Goal: Find specific page/section: Find specific page/section

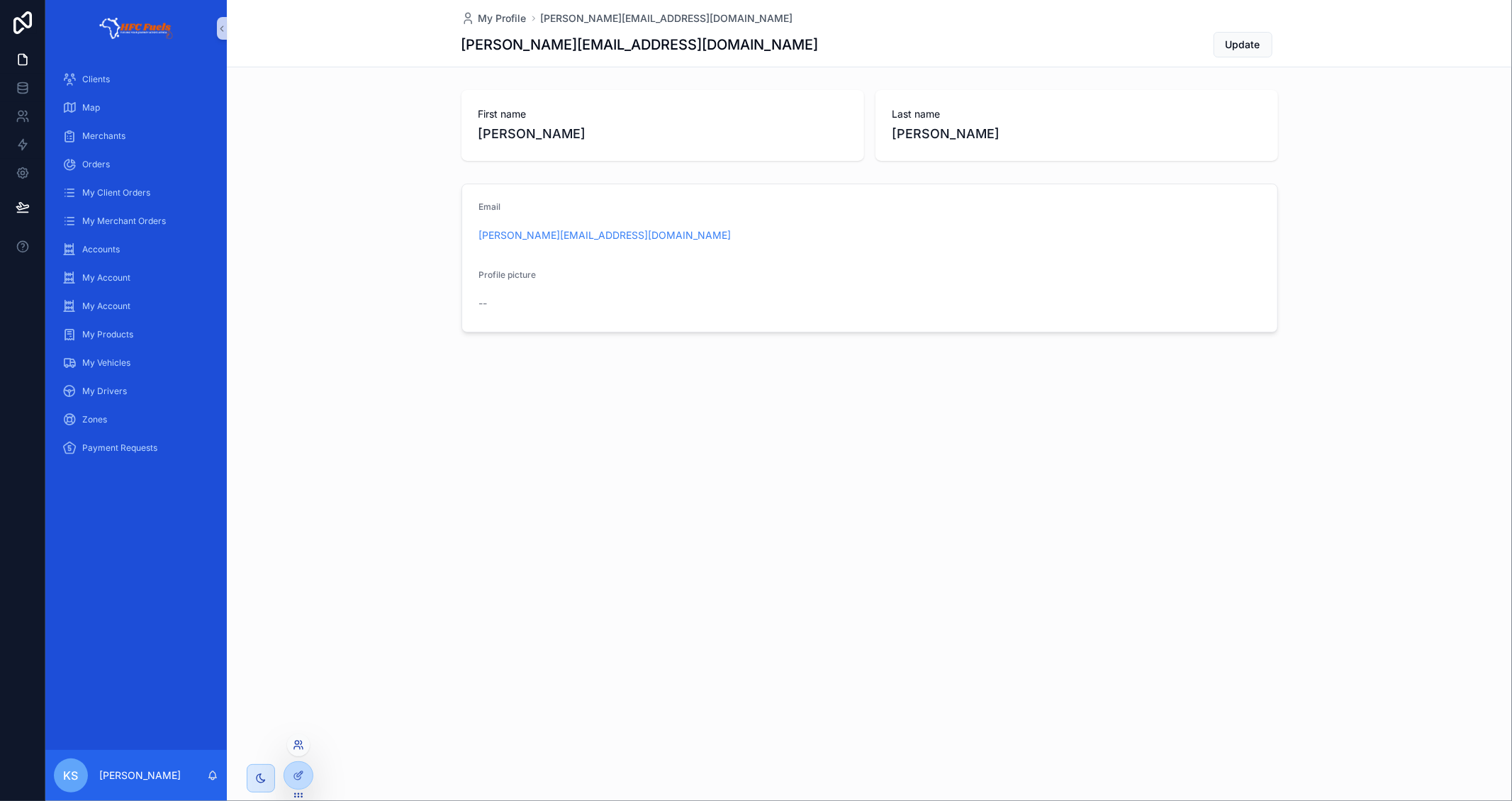
click at [300, 747] on icon at bounding box center [296, 748] width 6 height 3
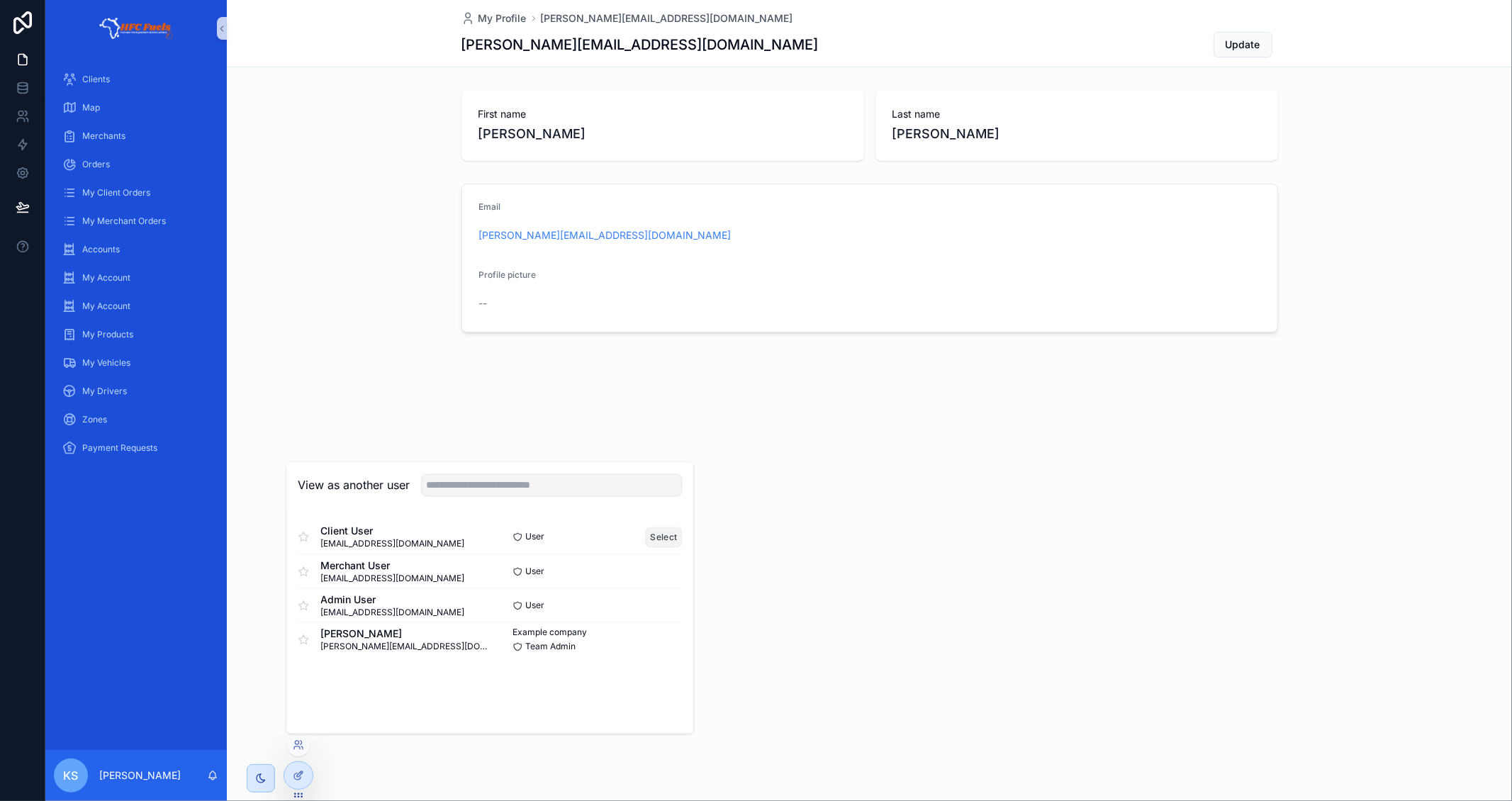
click at [657, 533] on button "Select" at bounding box center [665, 537] width 37 height 21
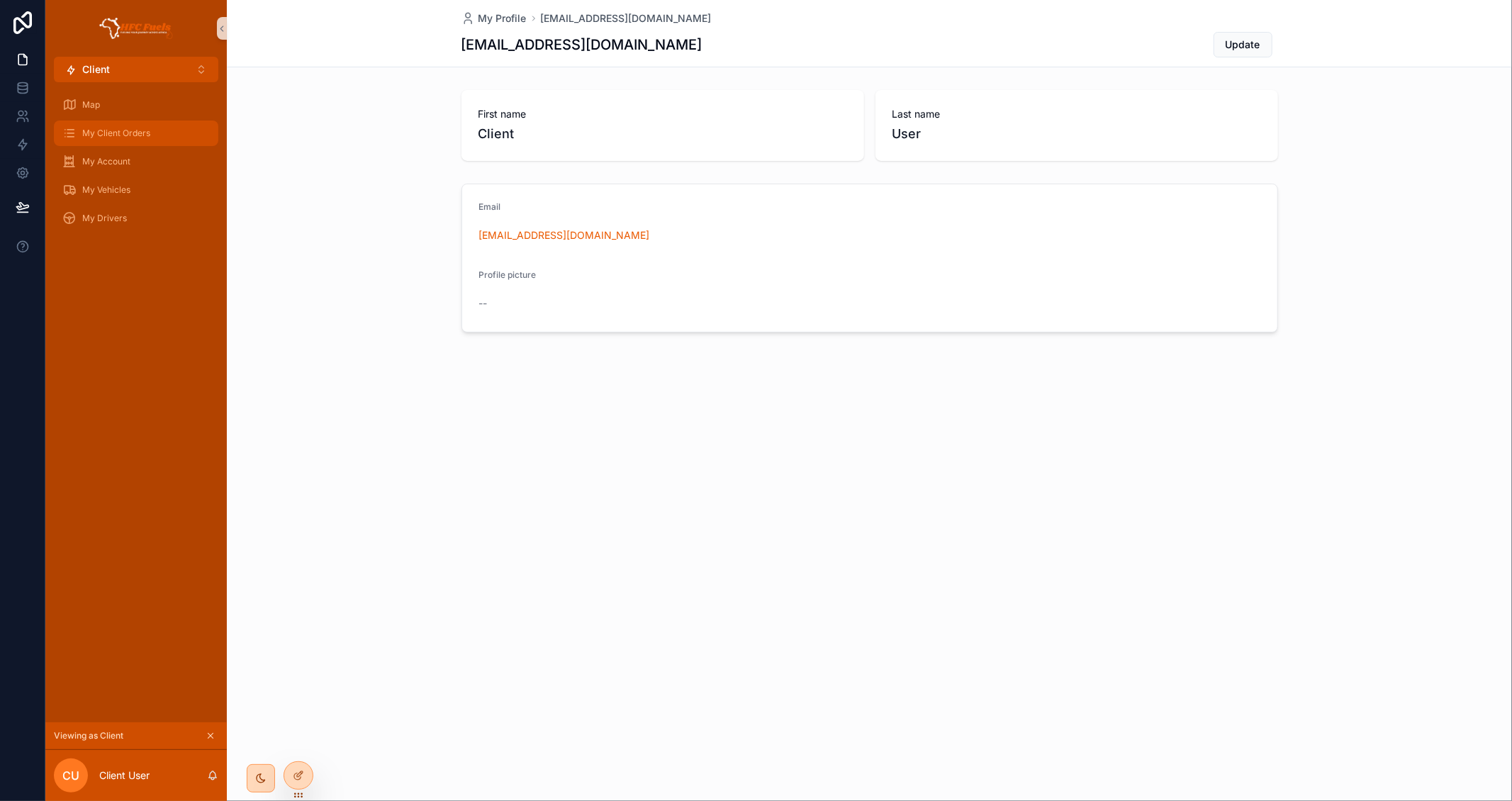
click at [79, 132] on div "My Client Orders" at bounding box center [136, 133] width 148 height 22
